Goal: Task Accomplishment & Management: Manage account settings

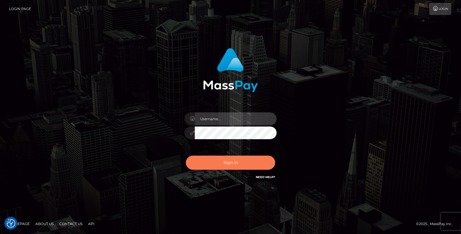
type input "[PERSON_NAME].Silversocial"
click at [221, 163] on button "Sign in" at bounding box center [230, 163] width 89 height 14
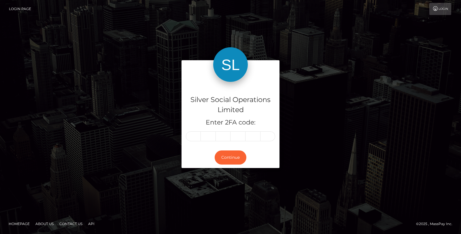
type input "4"
type input "5"
type input "0"
type input "5"
type input "1"
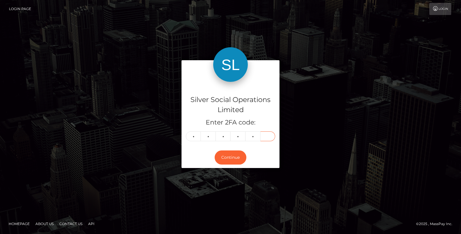
type input "6"
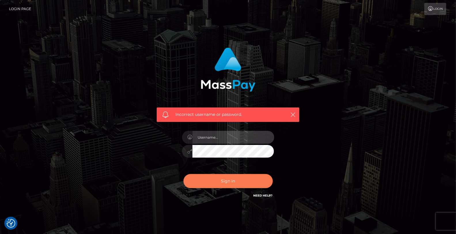
type input "Jessel.Silversocial"
click at [222, 179] on button "Sign in" at bounding box center [228, 181] width 89 height 14
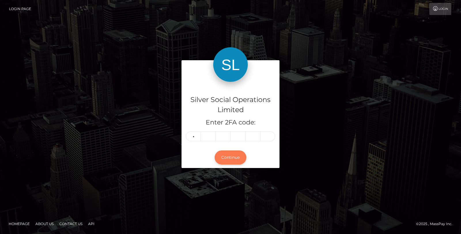
type input "1"
type input "2"
type input "3"
type input "7"
type input "9"
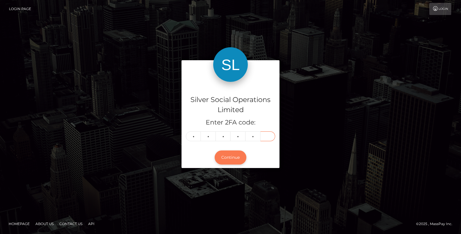
type input "2"
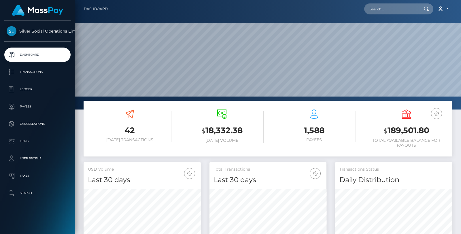
scroll to position [102, 117]
drag, startPoint x: 382, startPoint y: 130, endPoint x: 443, endPoint y: 130, distance: 60.3
click at [443, 130] on h3 "$ 189,501.80" at bounding box center [407, 131] width 84 height 12
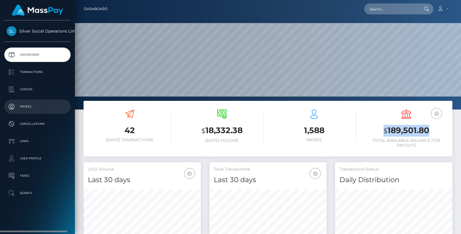
copy h3 "$ 189,501.80"
